Goal: Task Accomplishment & Management: Manage account settings

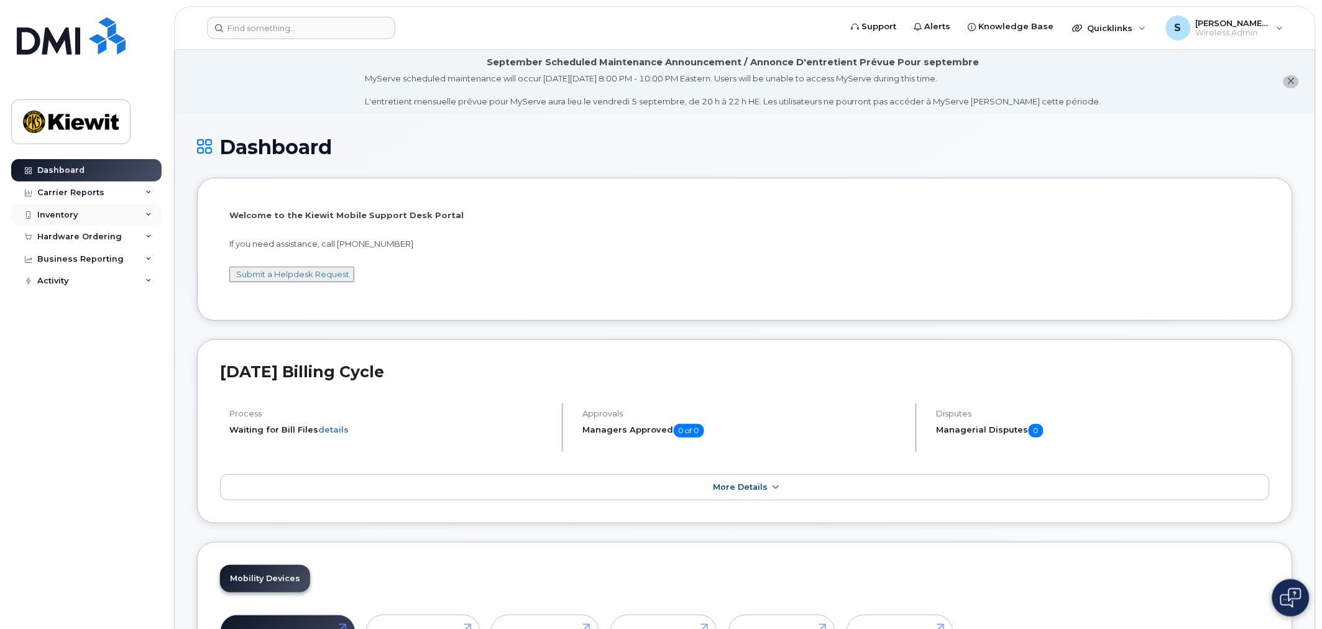
click at [52, 216] on div "Inventory" at bounding box center [57, 215] width 40 height 10
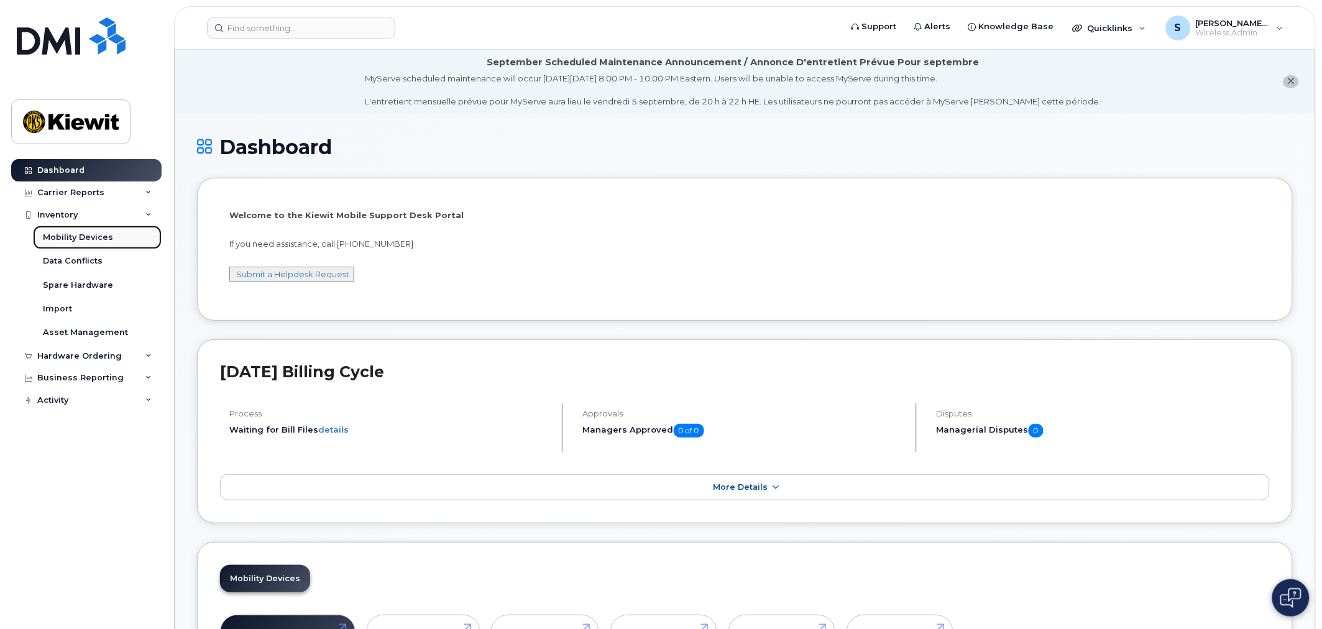
click at [65, 236] on div "Mobility Devices" at bounding box center [78, 237] width 70 height 11
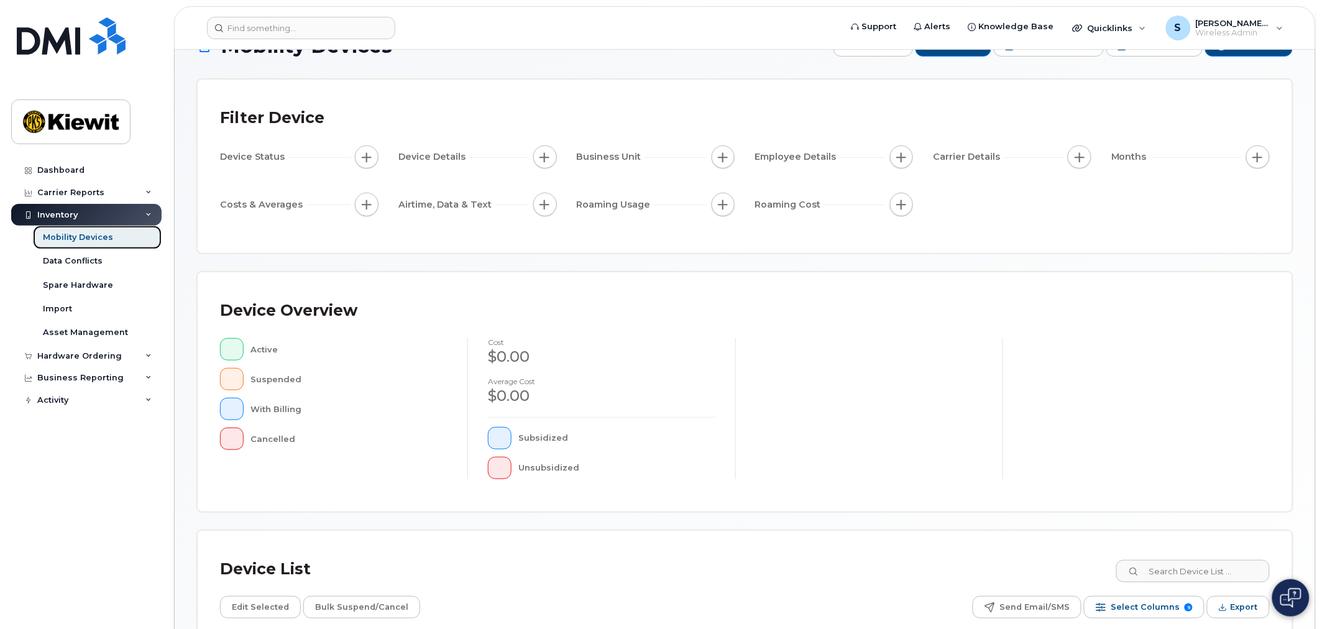
scroll to position [226, 0]
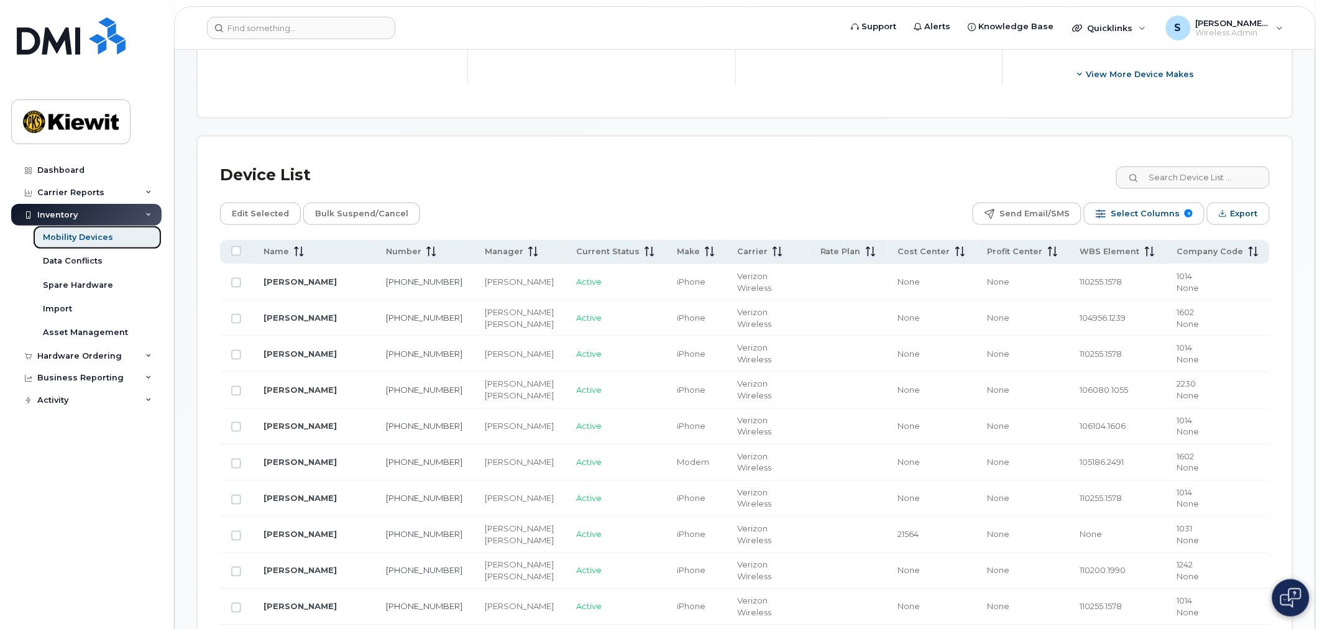
scroll to position [327, 0]
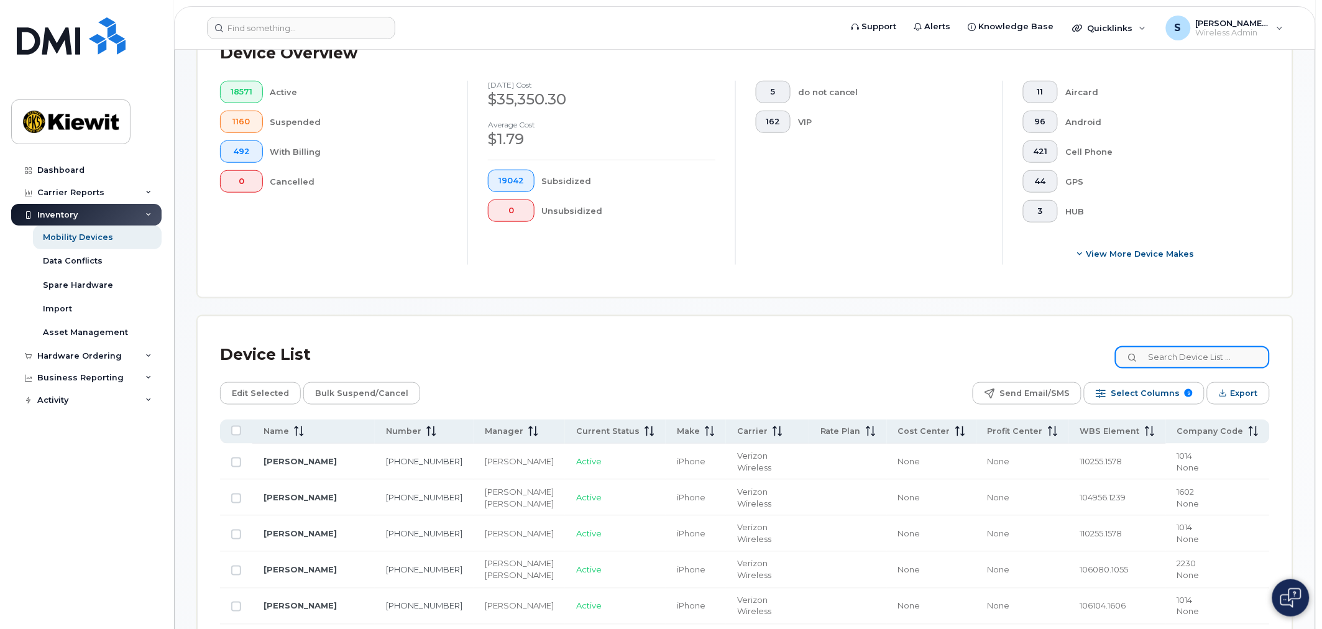
click at [1189, 358] on input at bounding box center [1192, 357] width 155 height 22
type input "110274"
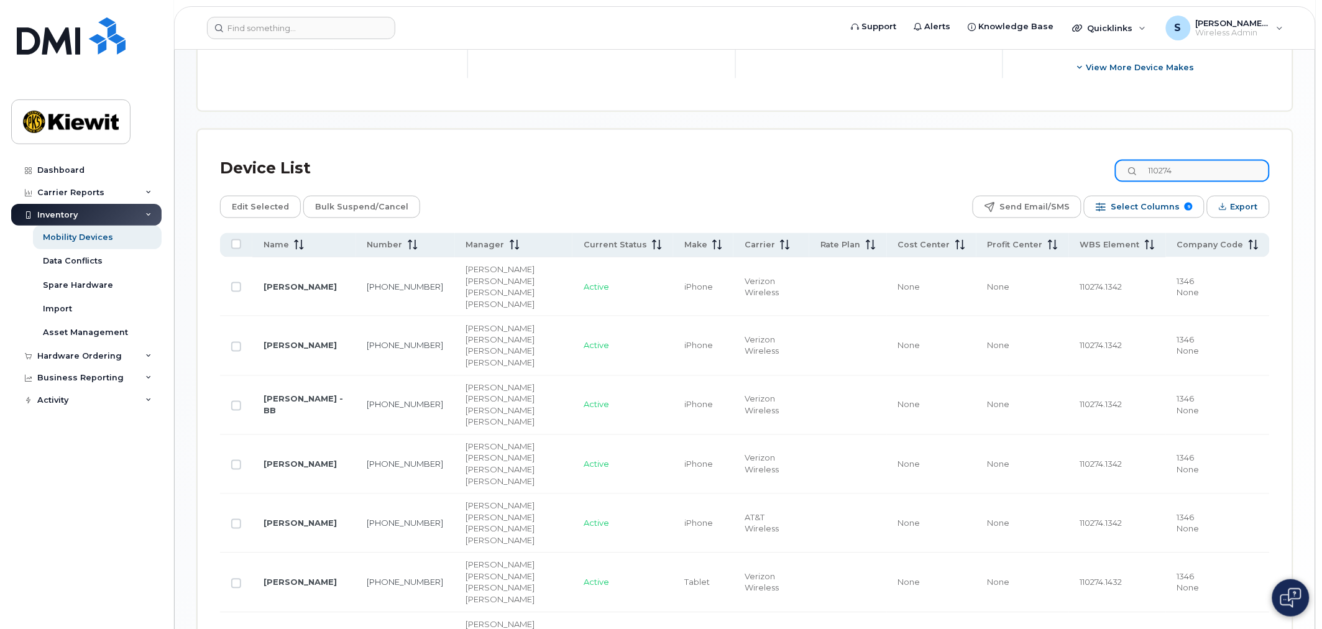
scroll to position [535, 0]
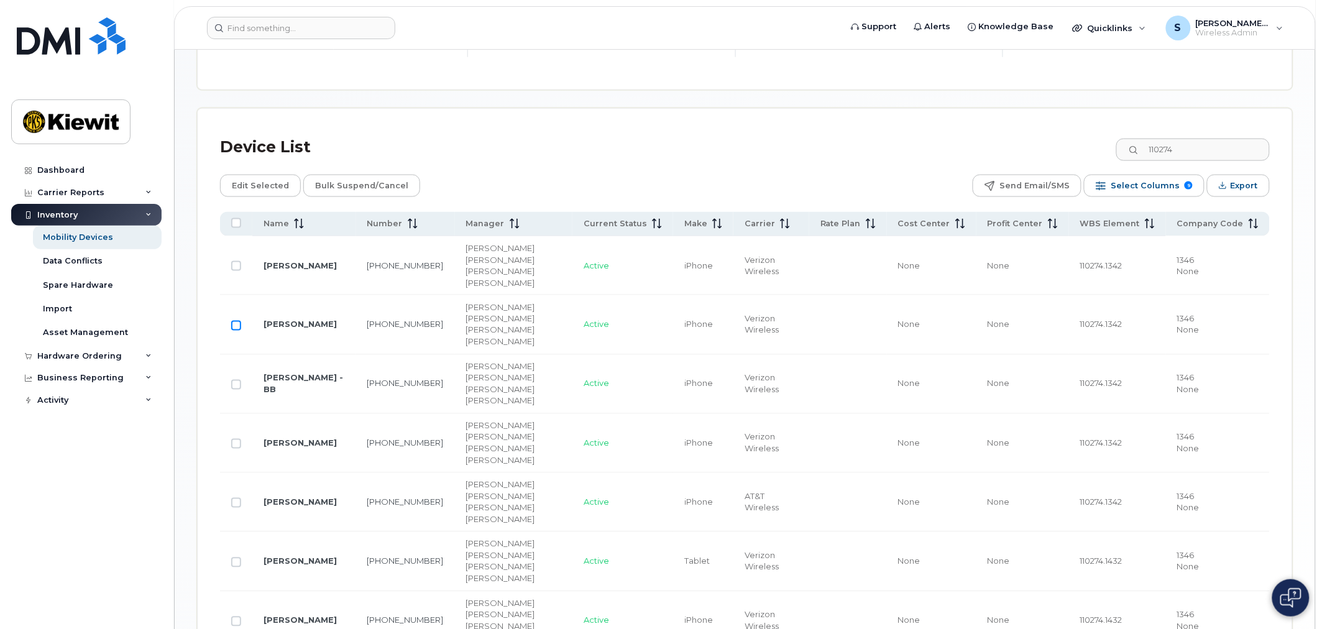
click at [237, 321] on input "Row Unselected" at bounding box center [236, 326] width 10 height 10
checkbox input "true"
click at [249, 184] on span "Edit Selected" at bounding box center [260, 185] width 57 height 19
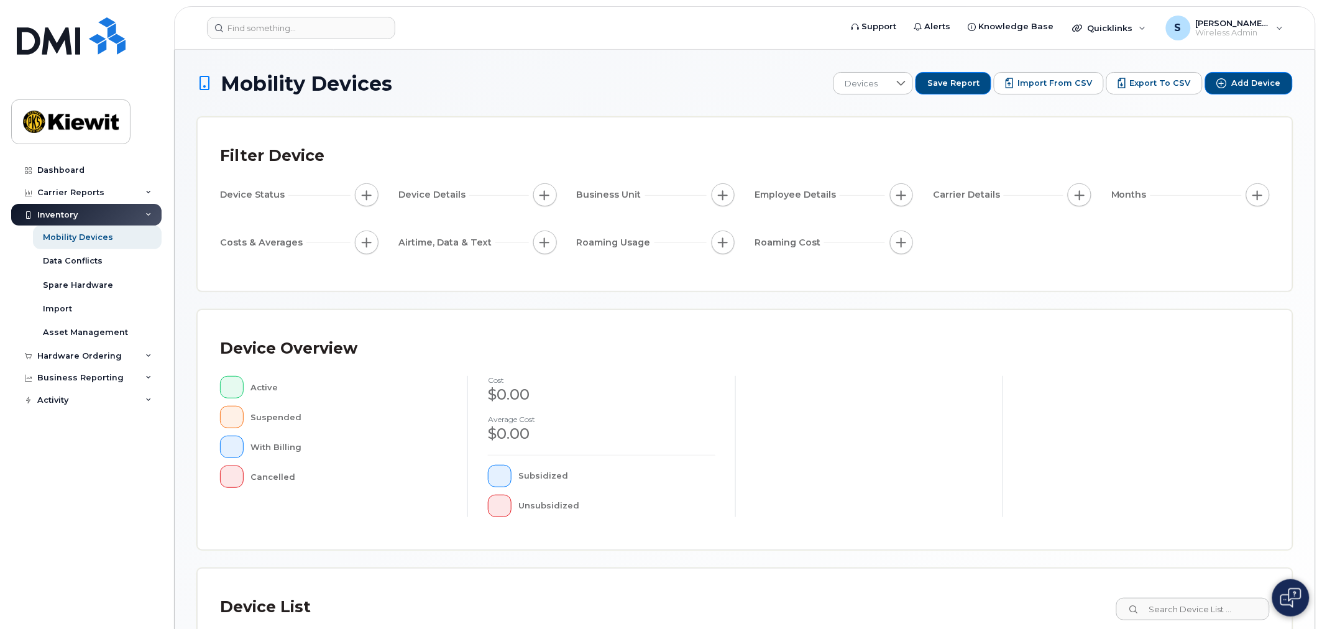
scroll to position [226, 0]
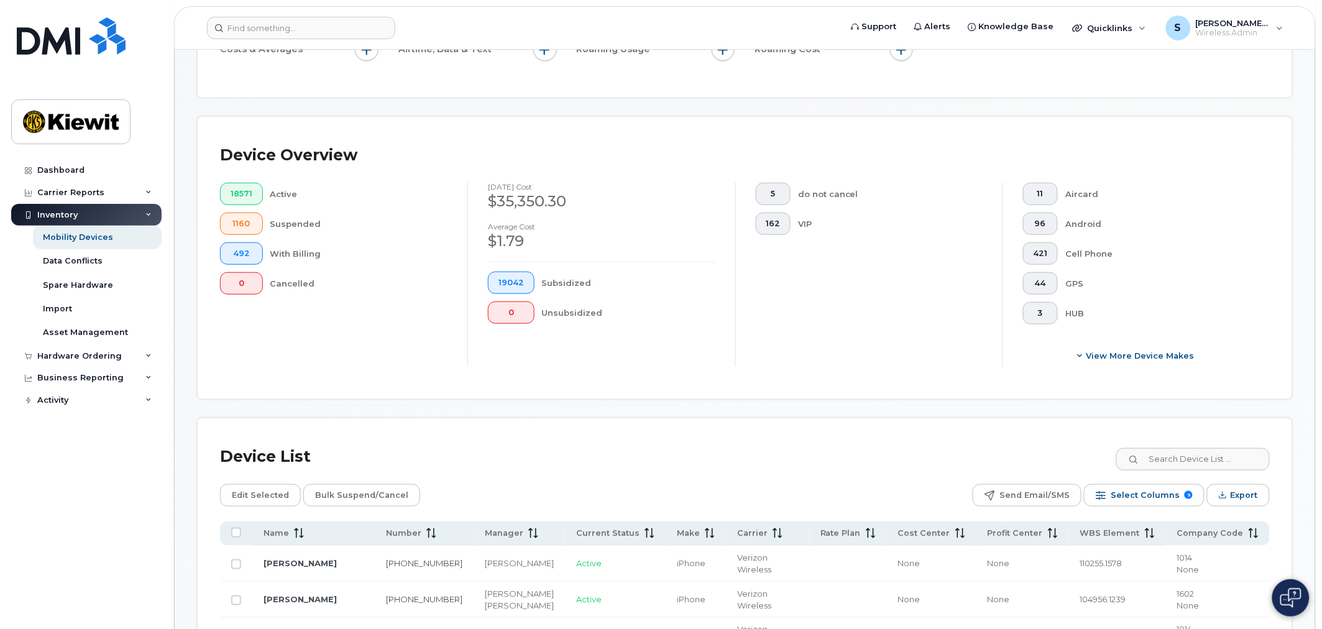
scroll to position [259, 0]
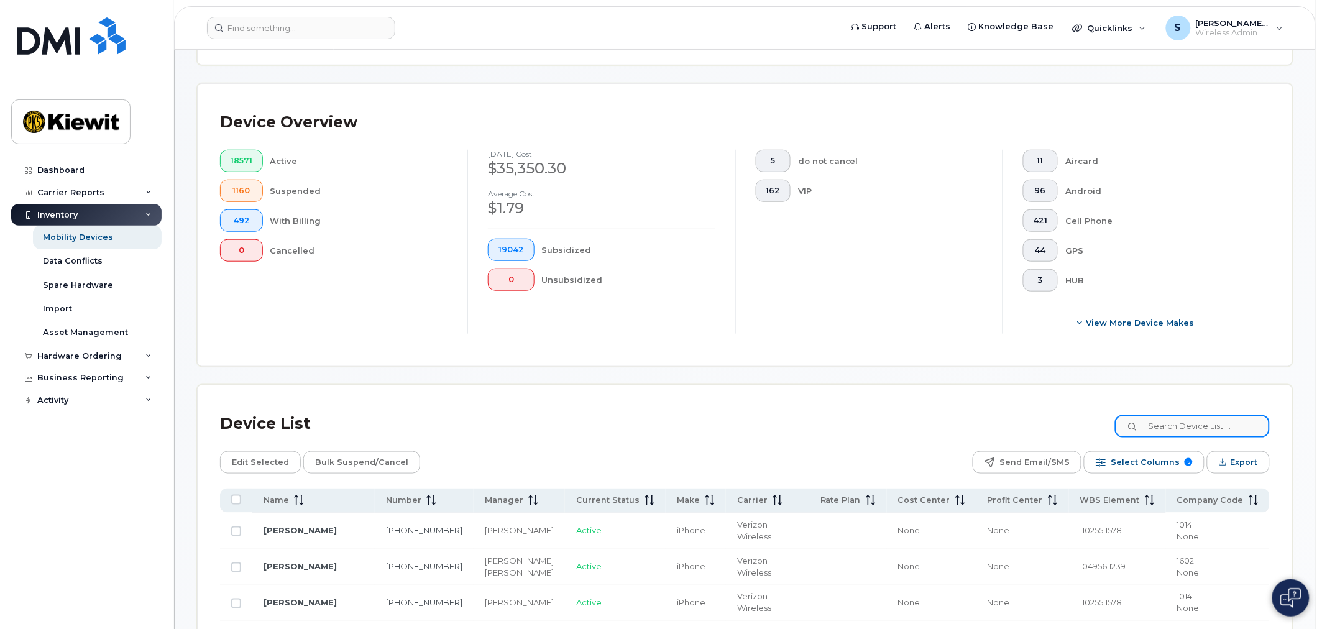
click at [1172, 431] on input at bounding box center [1192, 426] width 155 height 22
type input "110274"
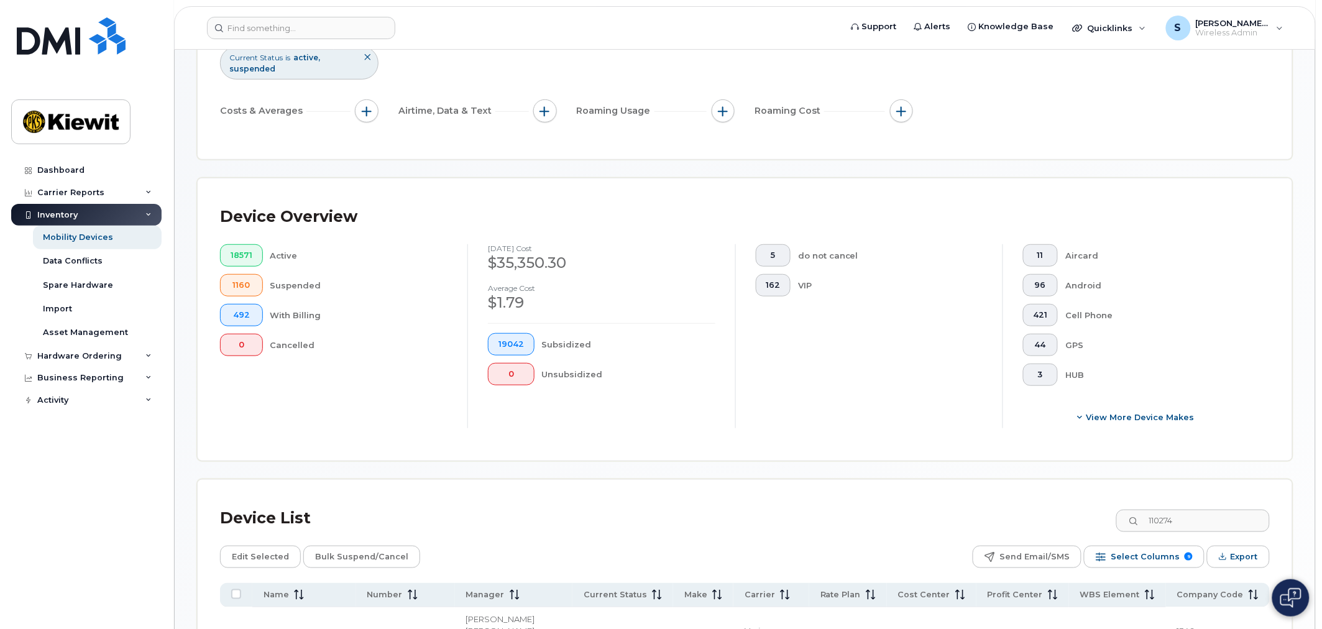
scroll to position [17, 0]
